Goal: Find specific page/section: Find specific page/section

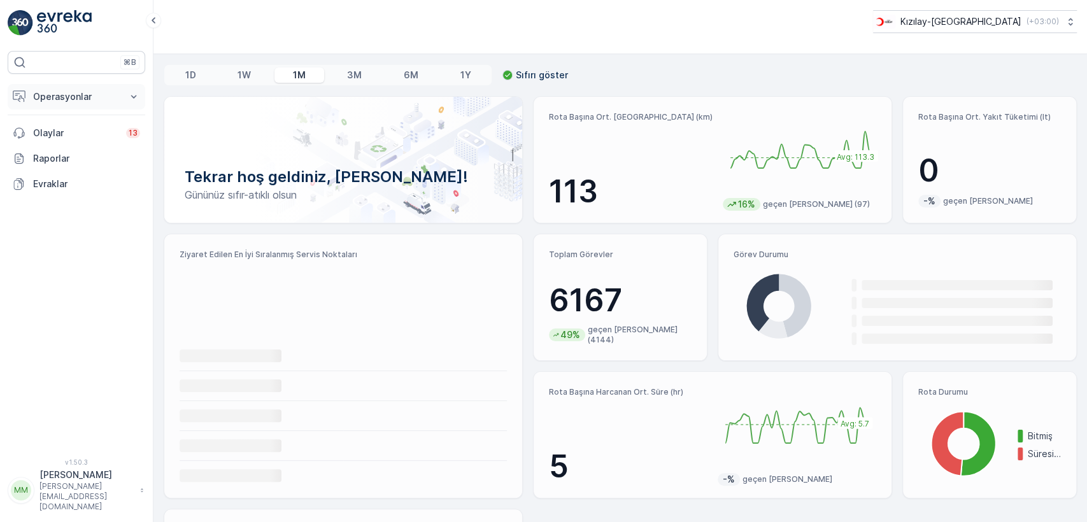
click at [61, 90] on p "Operasyonlar" at bounding box center [76, 96] width 87 height 13
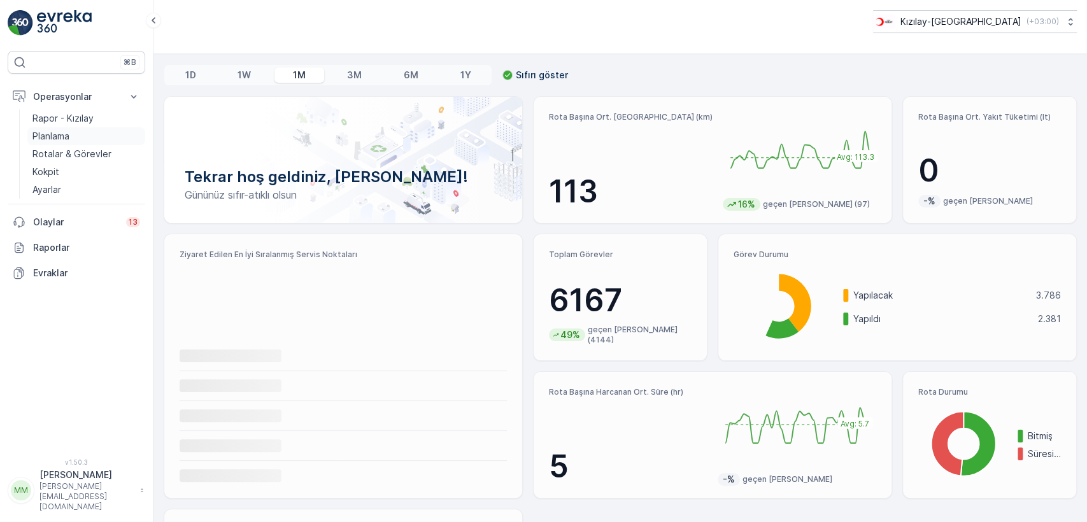
click at [104, 129] on link "Planlama" at bounding box center [86, 136] width 118 height 18
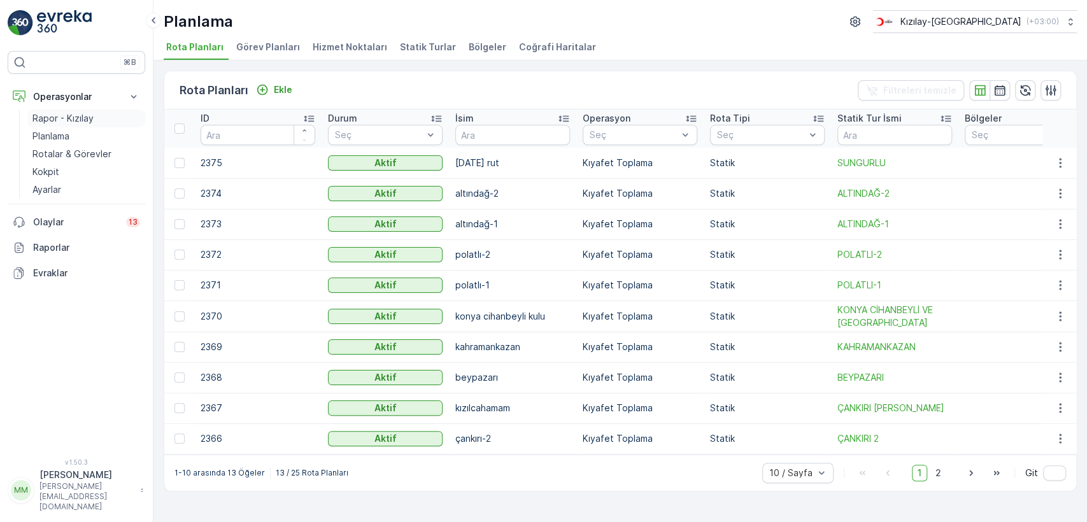
click at [86, 113] on p "Rapor - Kızılay" at bounding box center [62, 118] width 61 height 13
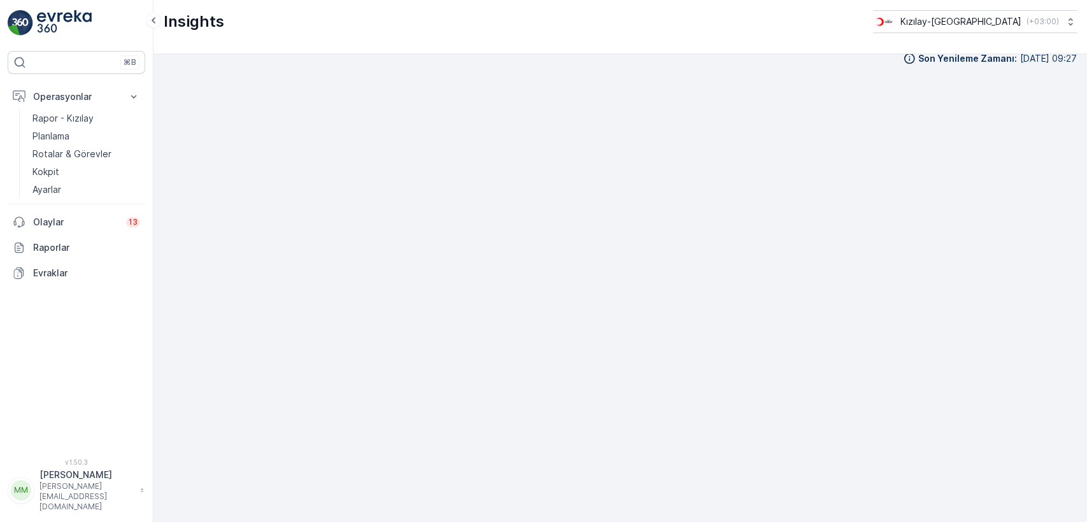
scroll to position [14, 0]
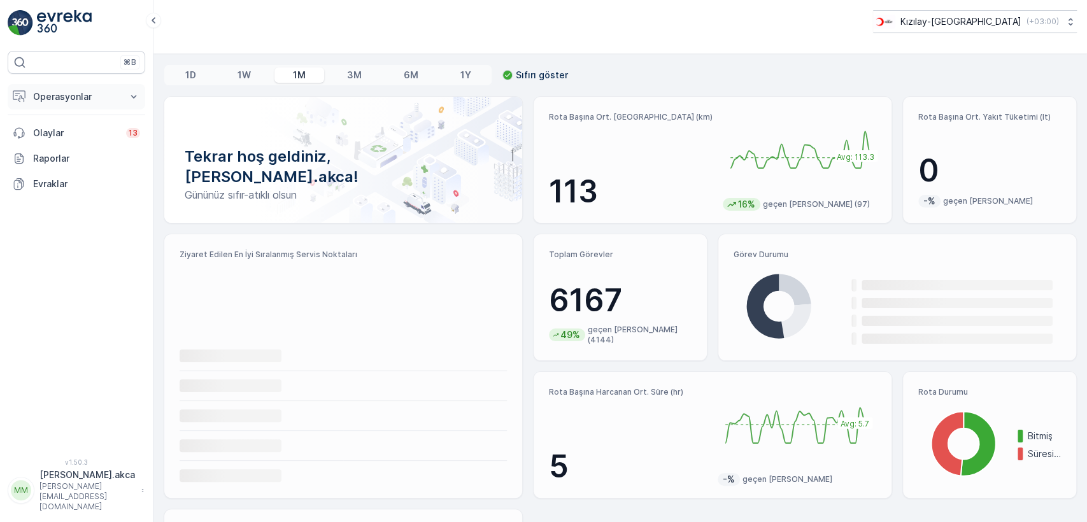
click at [61, 99] on p "Operasyonlar" at bounding box center [76, 96] width 87 height 13
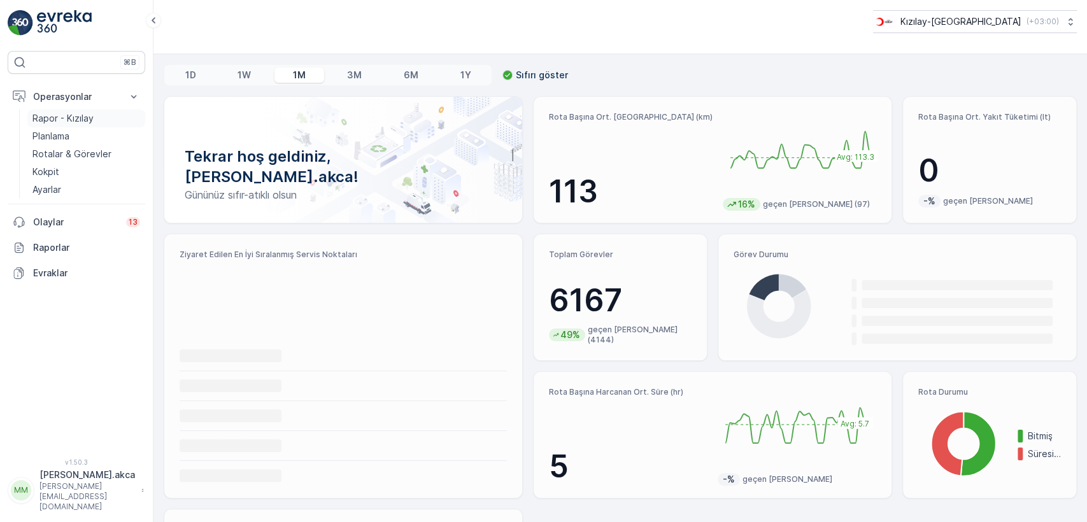
click at [85, 117] on p "Rapor - Kızılay" at bounding box center [62, 118] width 61 height 13
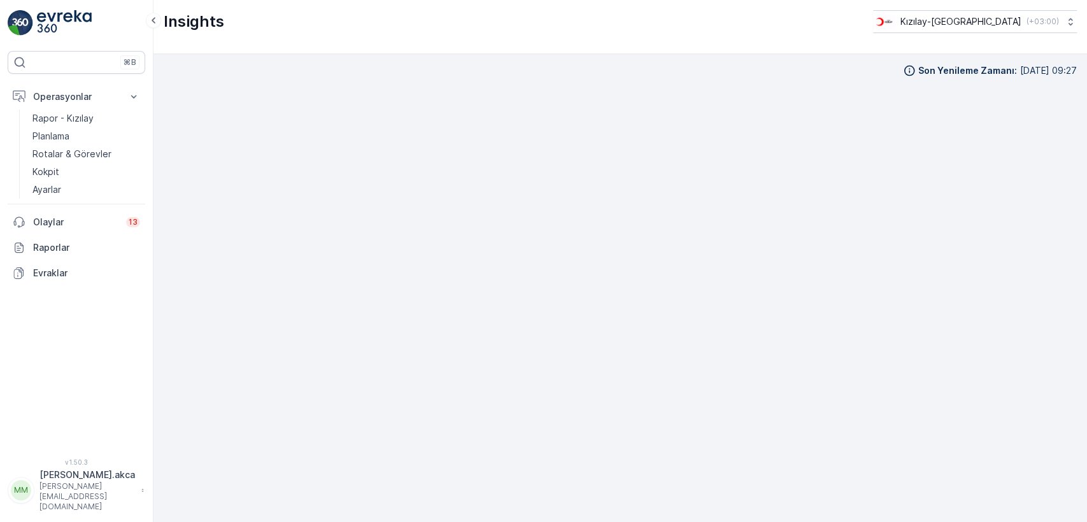
scroll to position [12, 0]
click at [57, 243] on p "Raporlar" at bounding box center [86, 247] width 107 height 13
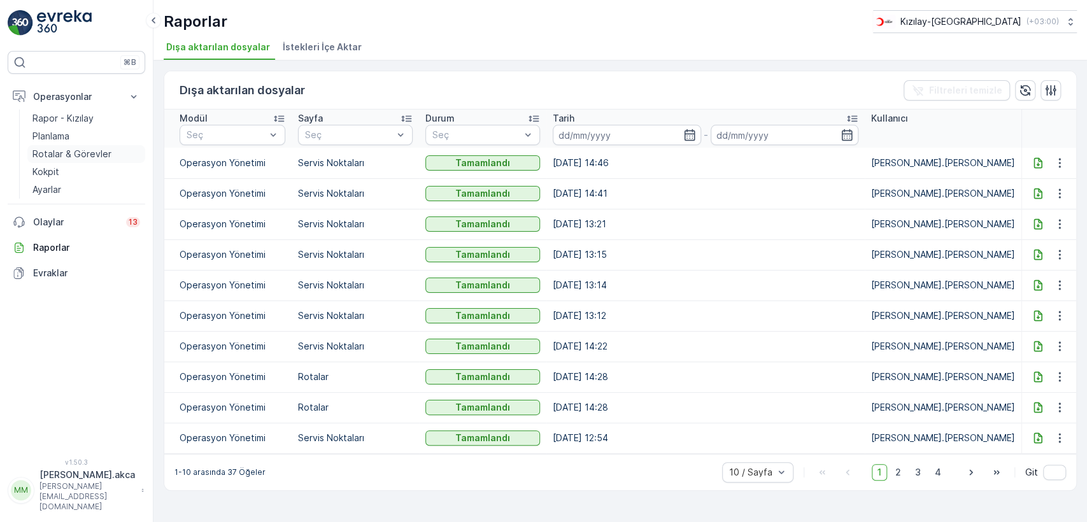
click at [76, 150] on p "Rotalar & Görevler" at bounding box center [71, 154] width 79 height 13
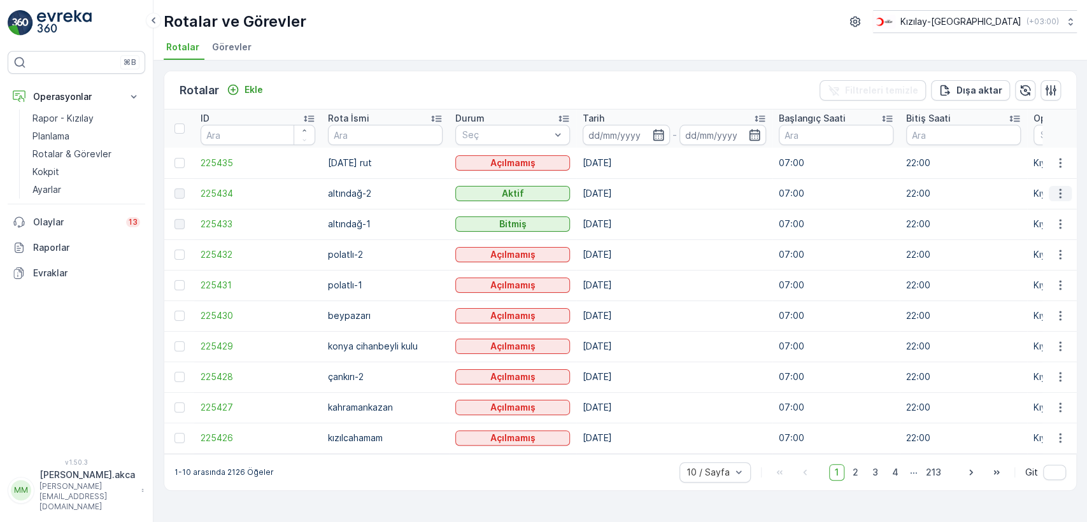
click at [1058, 197] on icon "button" at bounding box center [1060, 193] width 13 height 13
click at [620, 234] on td "17.09.2025" at bounding box center [674, 224] width 196 height 31
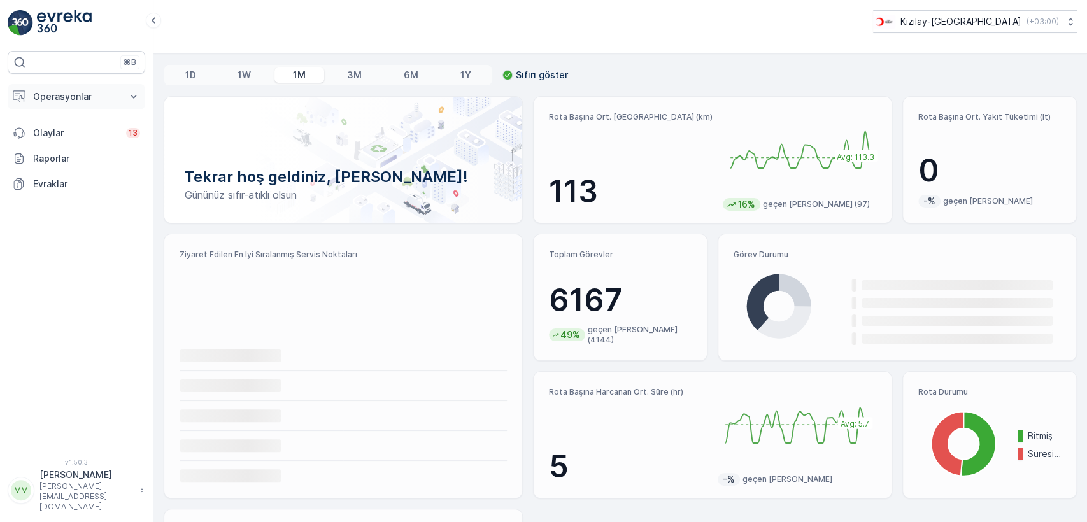
click at [54, 101] on p "Operasyonlar" at bounding box center [76, 96] width 87 height 13
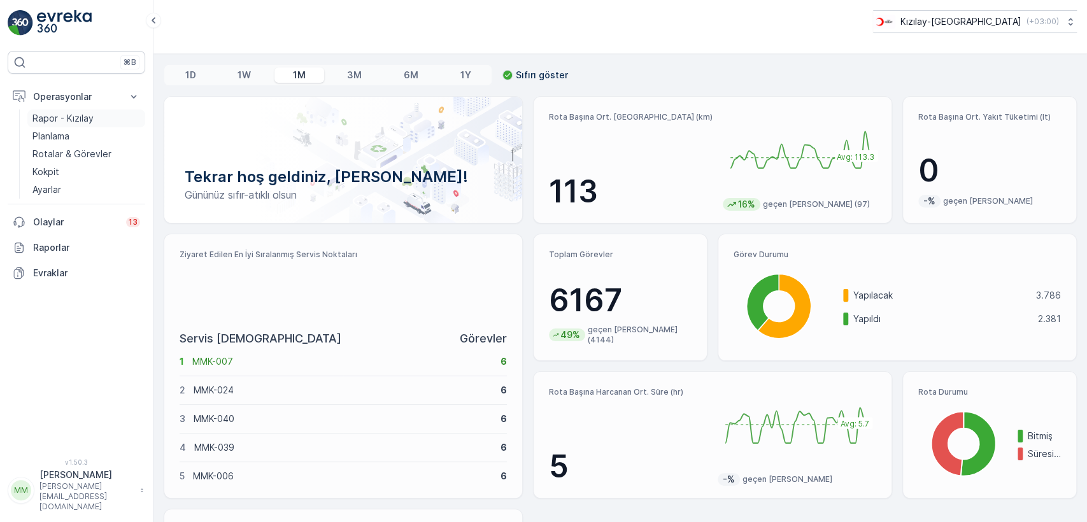
click at [58, 113] on p "Rapor - Kızılay" at bounding box center [62, 118] width 61 height 13
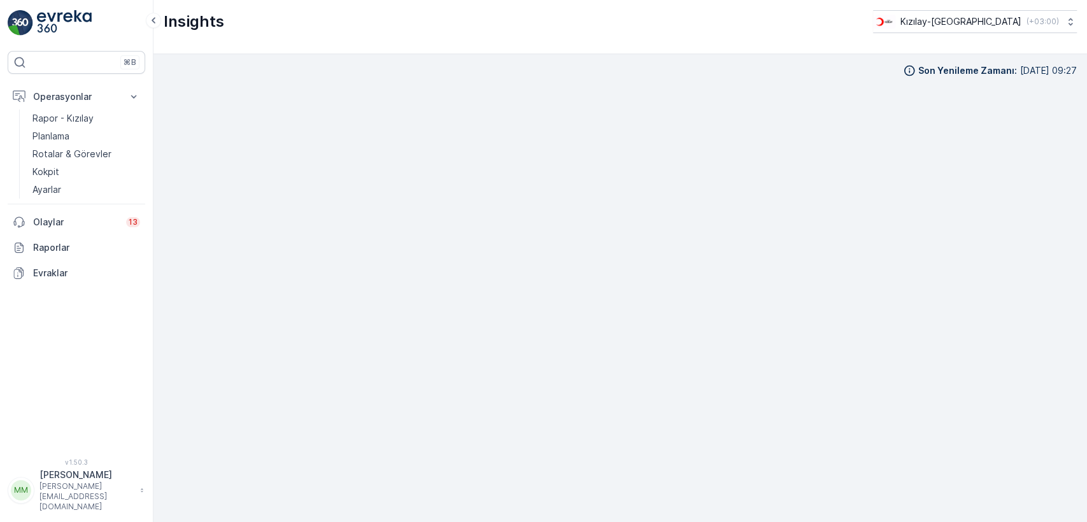
scroll to position [12, 0]
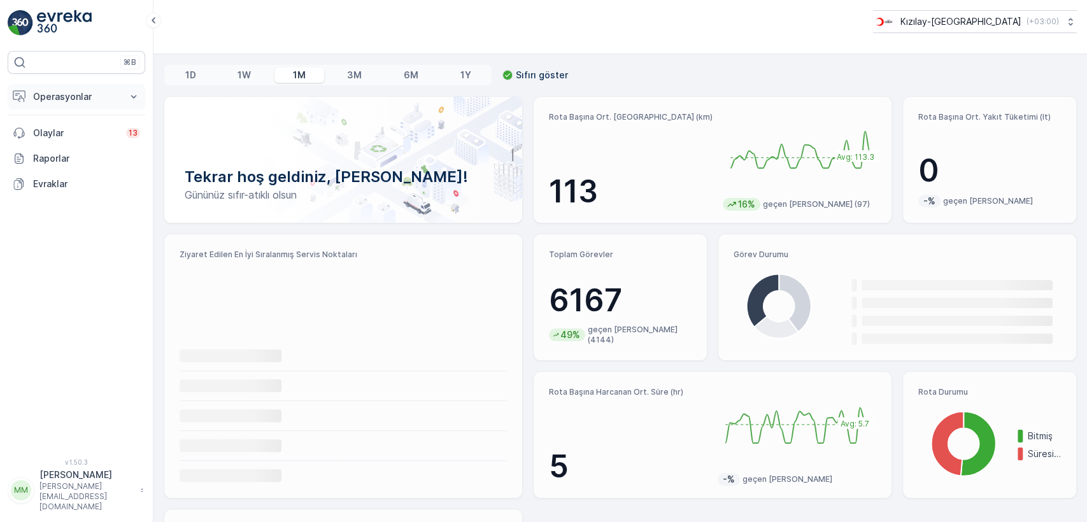
click at [80, 88] on button "Operasyonlar" at bounding box center [77, 96] width 138 height 25
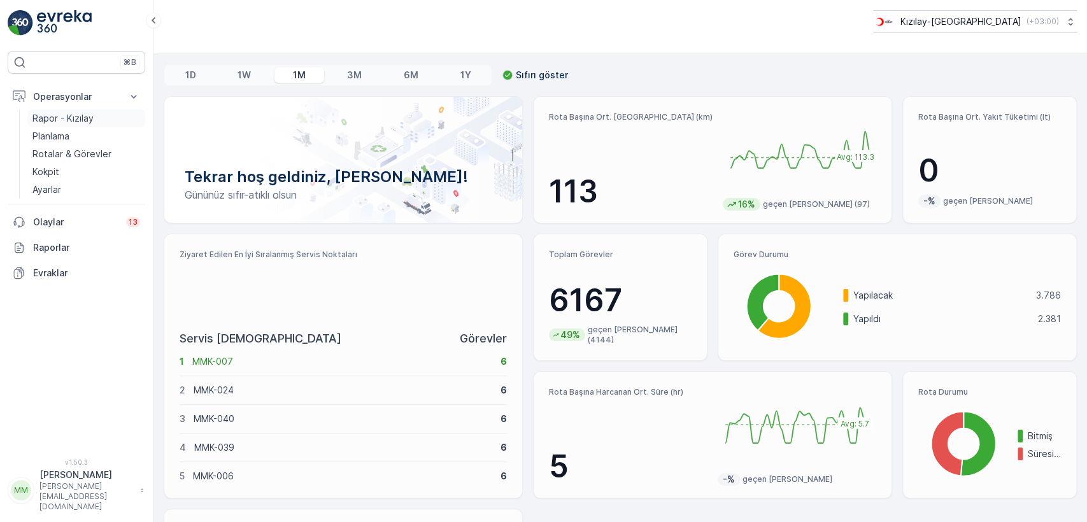
click at [66, 121] on p "Rapor - Kızılay" at bounding box center [62, 118] width 61 height 13
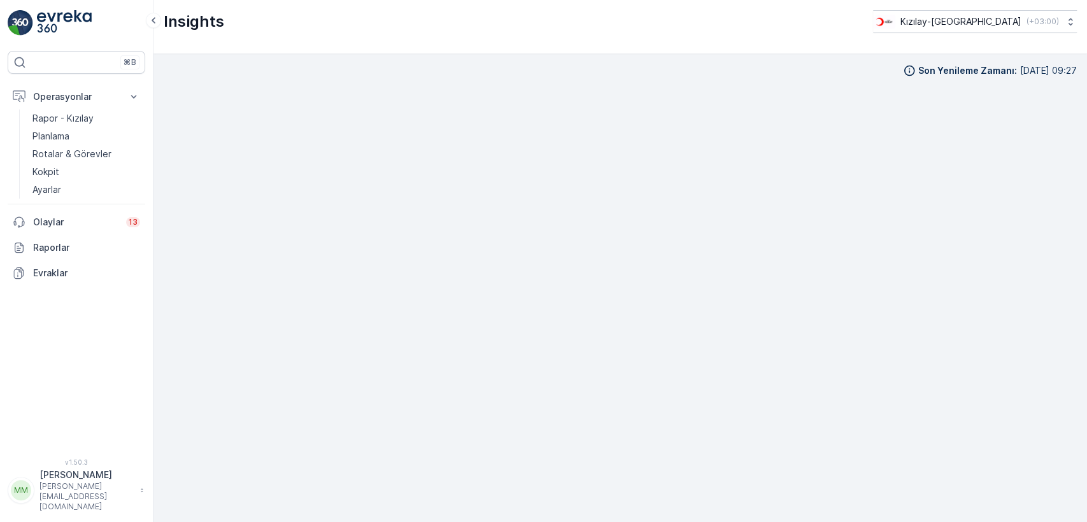
scroll to position [12, 0]
click at [68, 120] on p "Rapor - Kızılay" at bounding box center [62, 118] width 61 height 13
click at [41, 118] on p "Rapor - Kızılay" at bounding box center [62, 118] width 61 height 13
click at [76, 121] on p "Rapor - Kızılay" at bounding box center [62, 118] width 61 height 13
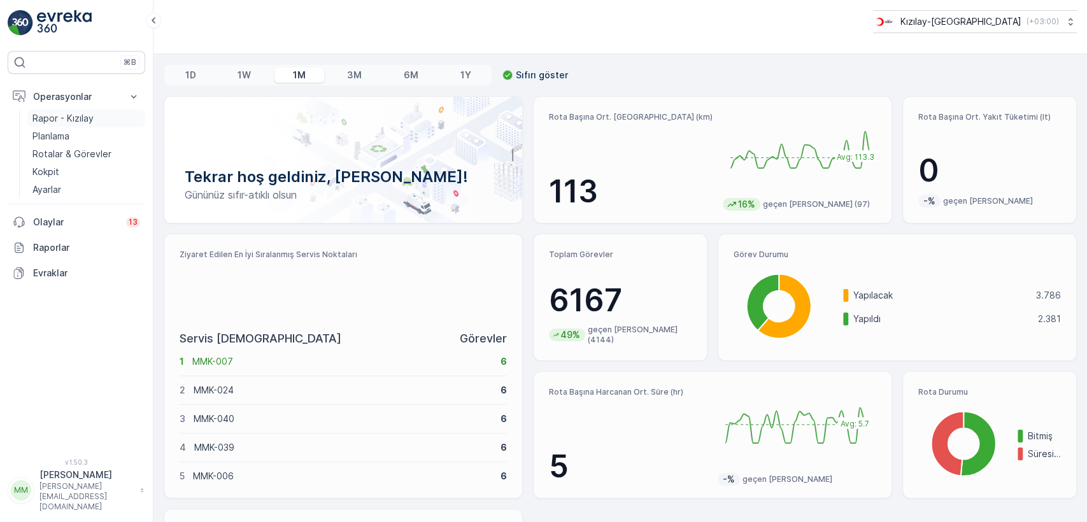
click at [61, 117] on p "Rapor - Kızılay" at bounding box center [62, 118] width 61 height 13
